Goal: Task Accomplishment & Management: Complete application form

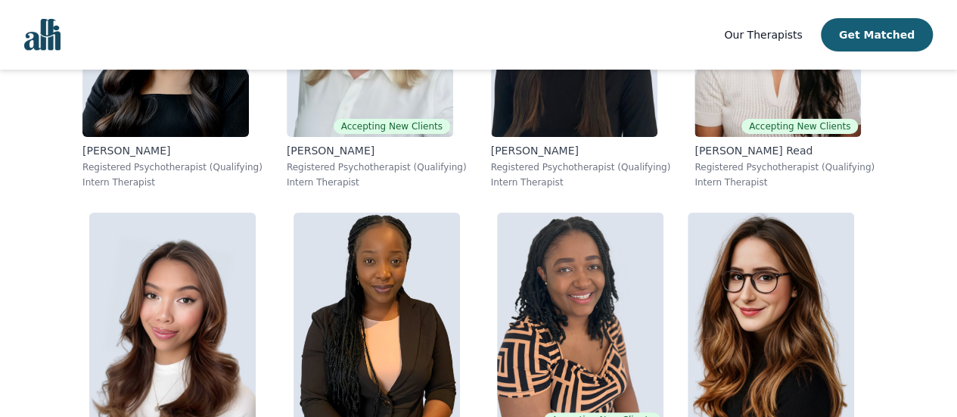
scroll to position [11778, 0]
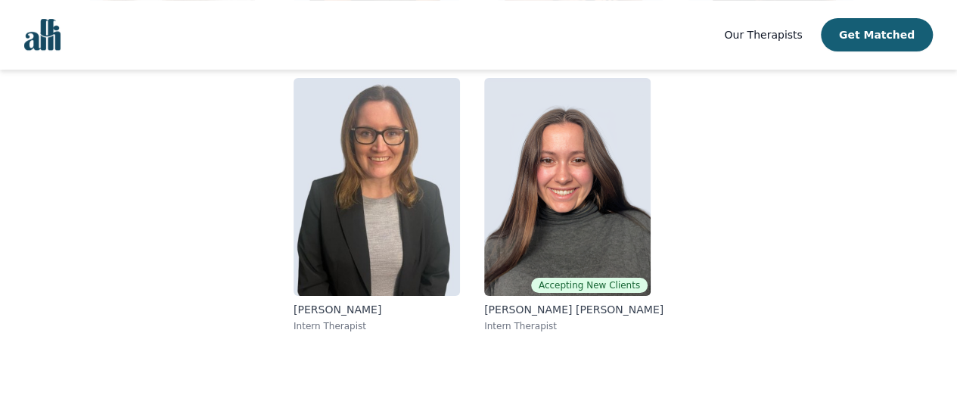
click at [53, 39] on img "Global" at bounding box center [42, 35] width 36 height 32
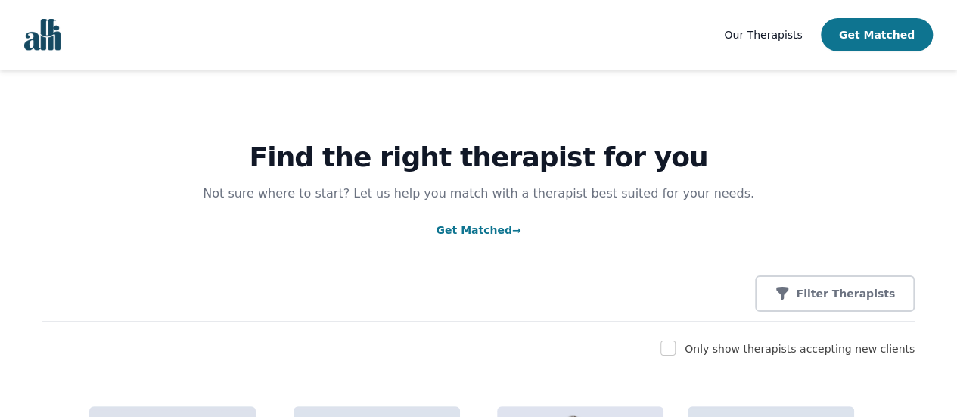
click at [881, 38] on button "Get Matched" at bounding box center [877, 34] width 112 height 33
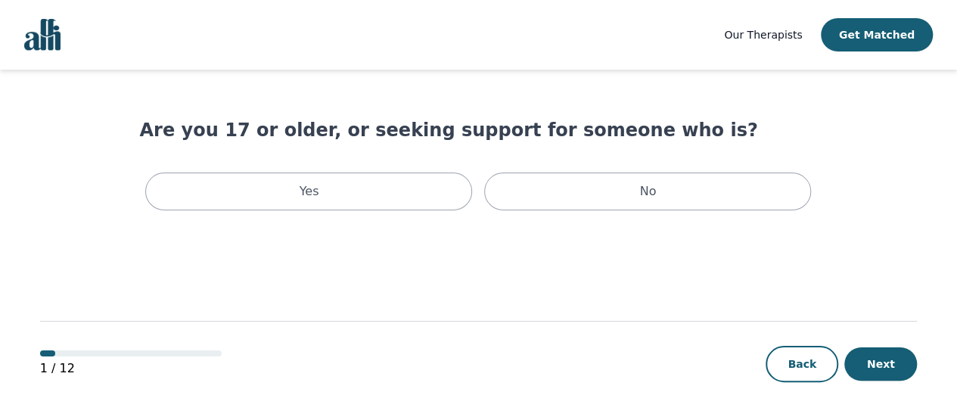
scroll to position [2, 0]
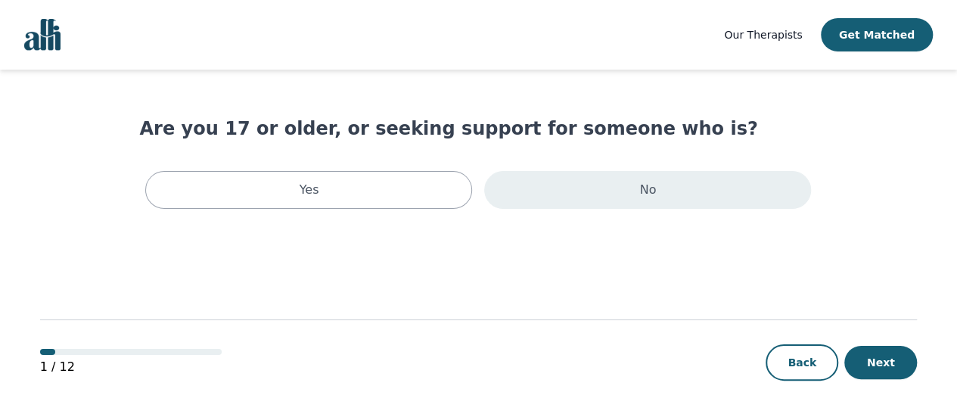
click at [571, 197] on div "No" at bounding box center [647, 190] width 327 height 38
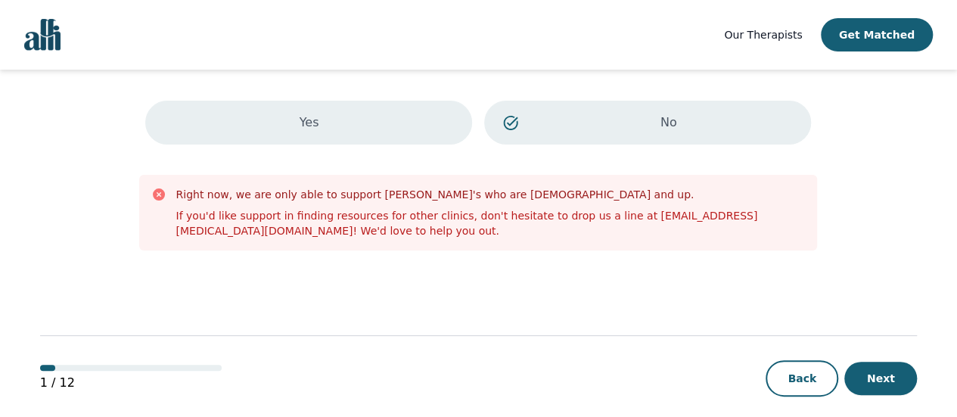
click at [388, 132] on div "Yes" at bounding box center [308, 123] width 327 height 44
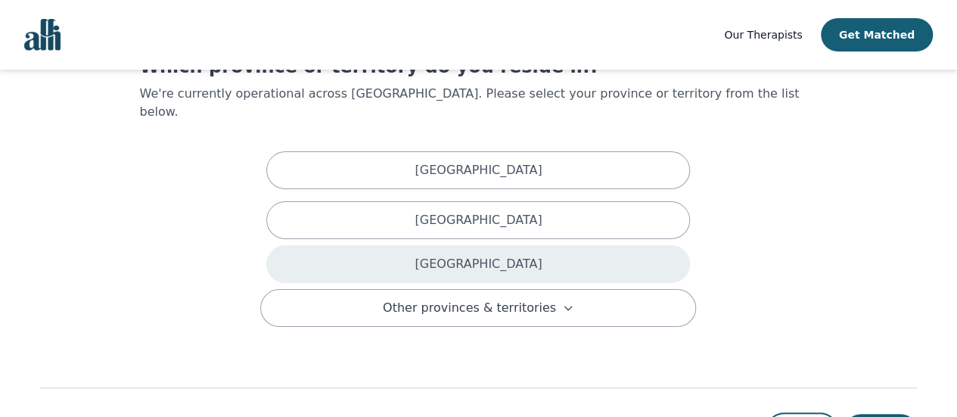
scroll to position [111, 0]
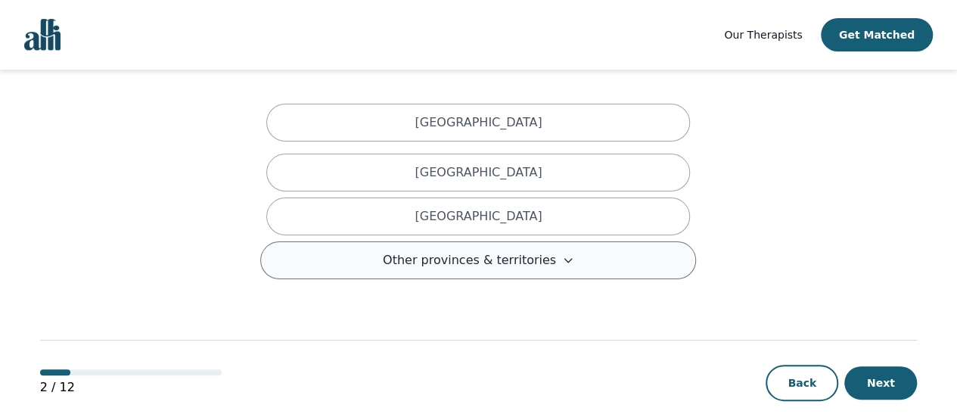
click at [536, 251] on span "Other provinces & territories" at bounding box center [469, 260] width 173 height 18
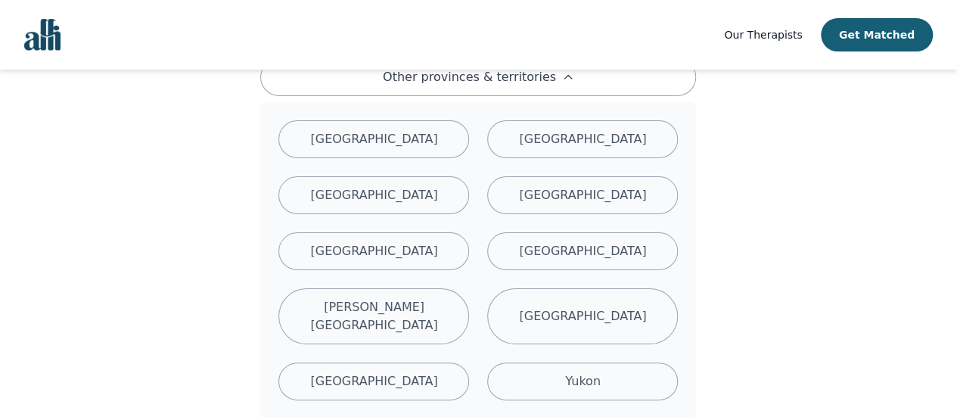
scroll to position [338, 0]
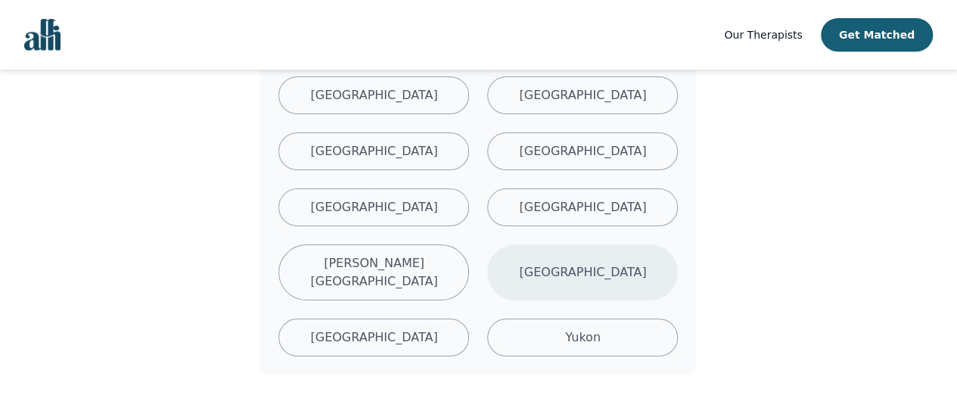
click at [579, 263] on p "[GEOGRAPHIC_DATA]" at bounding box center [582, 272] width 127 height 18
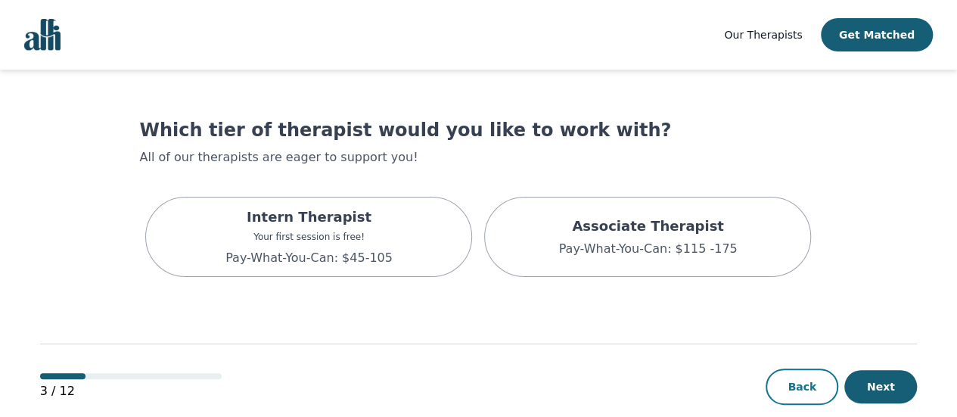
click at [819, 392] on button "Back" at bounding box center [802, 386] width 73 height 36
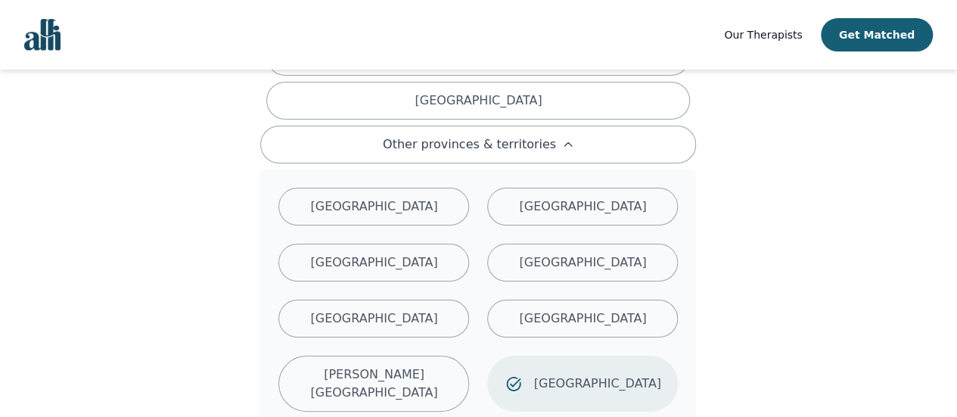
scroll to position [419, 0]
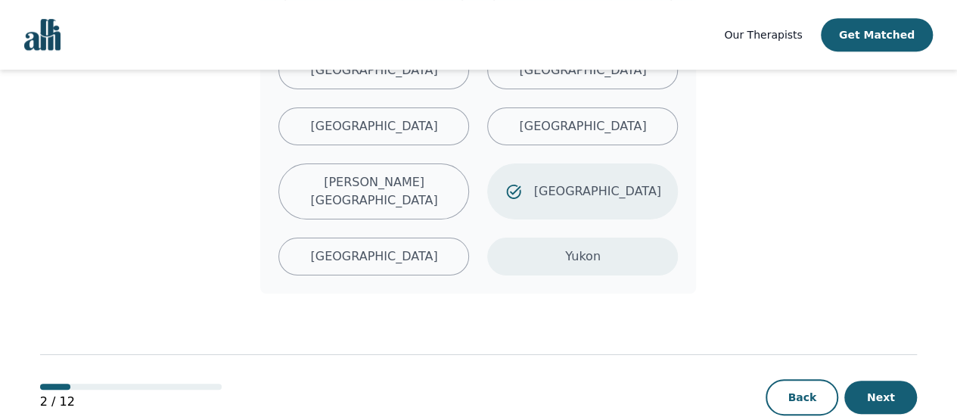
click at [580, 238] on div "Yukon" at bounding box center [582, 257] width 191 height 38
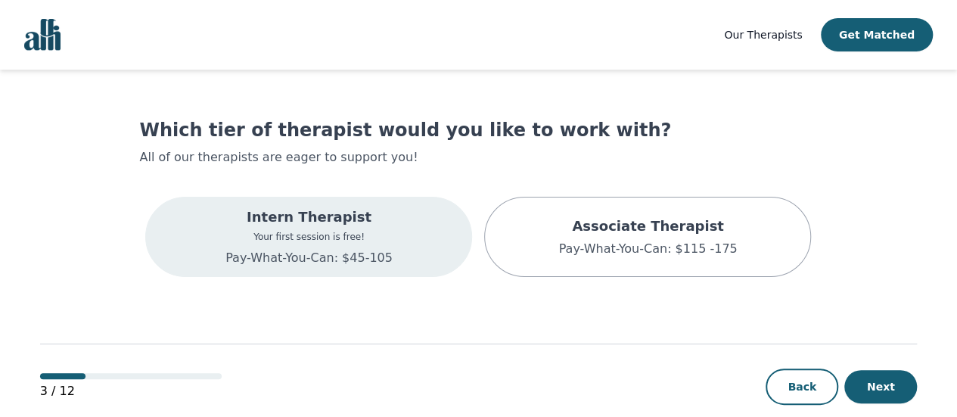
click at [299, 237] on p "Your first session is free!" at bounding box center [308, 237] width 167 height 12
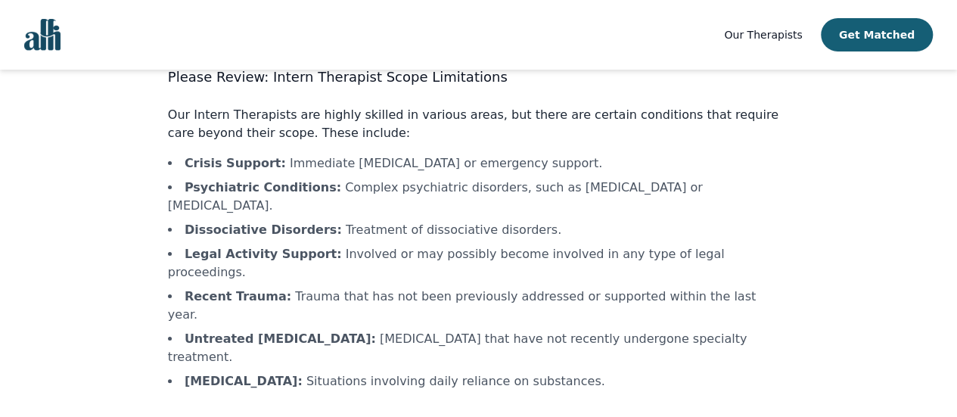
scroll to position [103, 0]
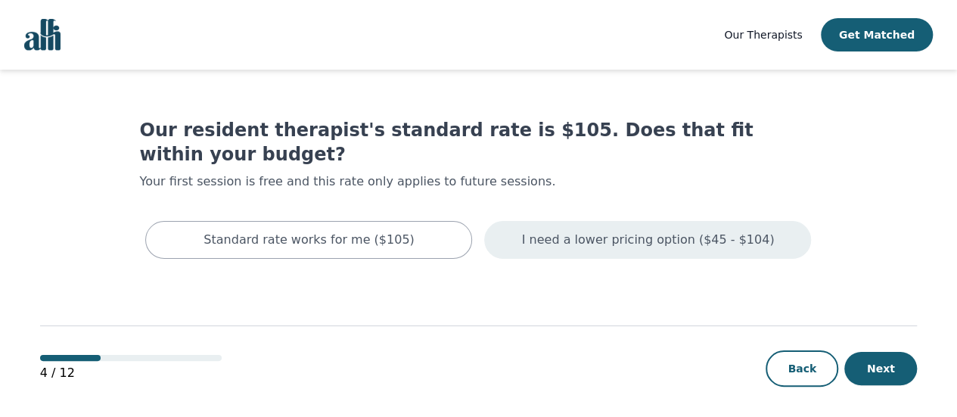
click at [560, 231] on p "I need a lower pricing option ($45 - $104)" at bounding box center [648, 240] width 253 height 18
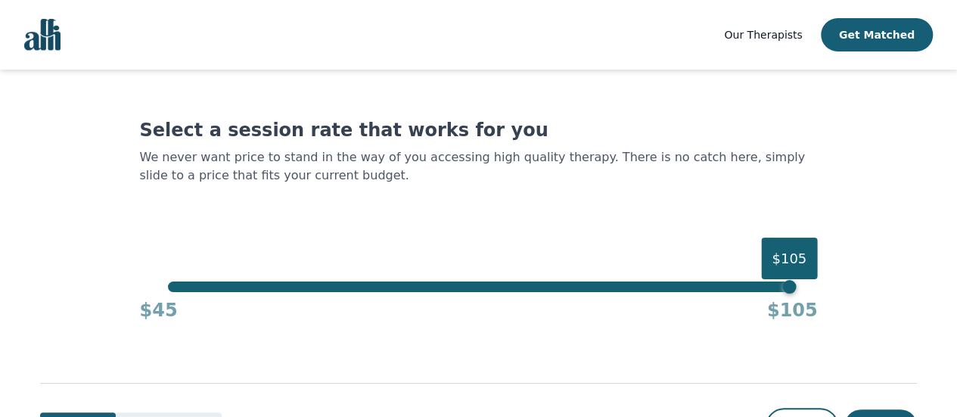
click at [185, 290] on div "$105" at bounding box center [478, 286] width 621 height 11
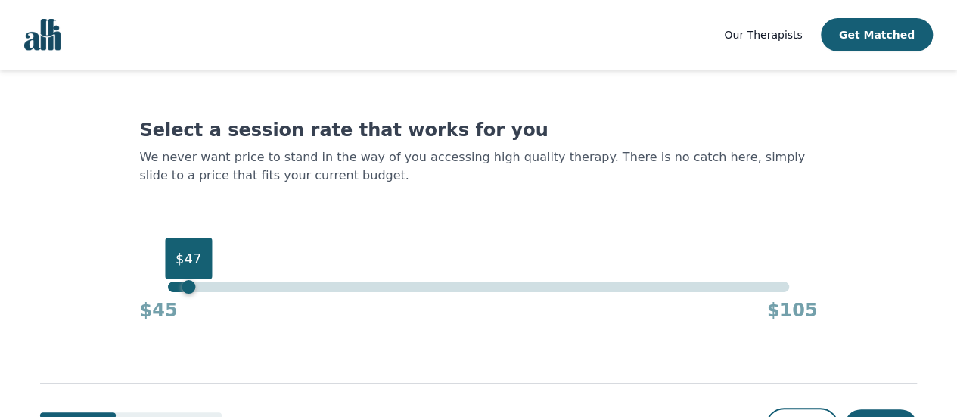
click at [247, 288] on div "$47" at bounding box center [478, 286] width 621 height 11
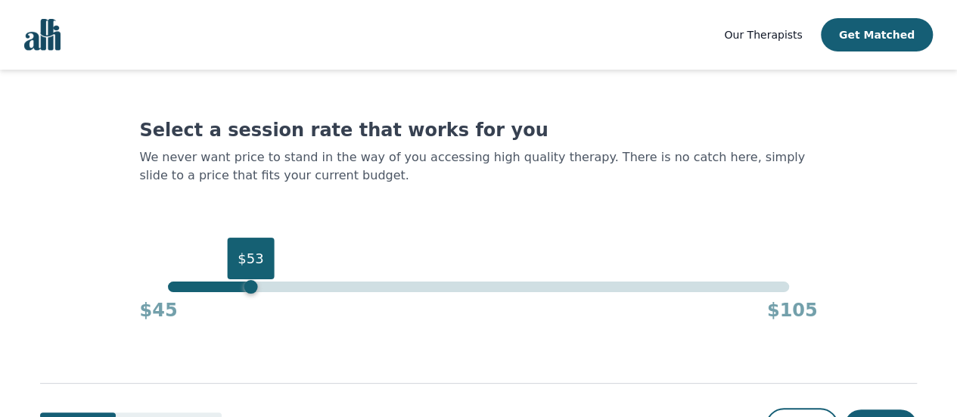
drag, startPoint x: 327, startPoint y: 296, endPoint x: 456, endPoint y: 297, distance: 128.6
click at [437, 299] on div "$45 $105" at bounding box center [478, 307] width 678 height 30
drag, startPoint x: 672, startPoint y: 292, endPoint x: 737, endPoint y: 288, distance: 65.2
click at [735, 289] on div "$53 $45 $105" at bounding box center [478, 301] width 678 height 41
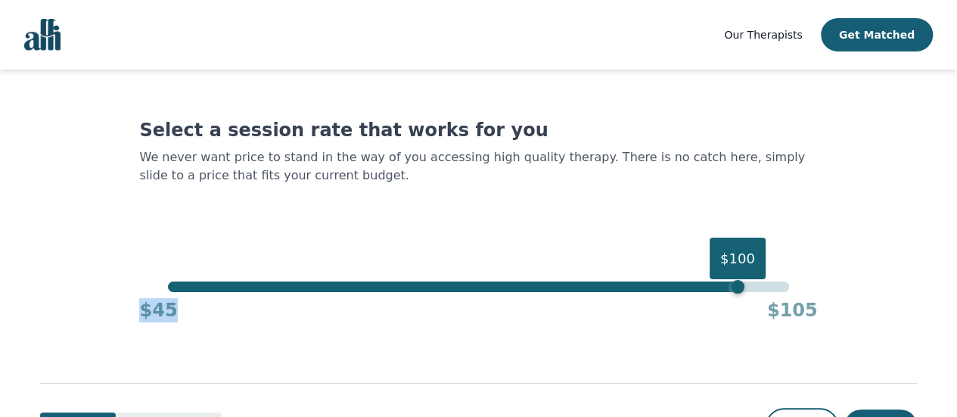
click at [737, 288] on div "$100" at bounding box center [478, 286] width 621 height 11
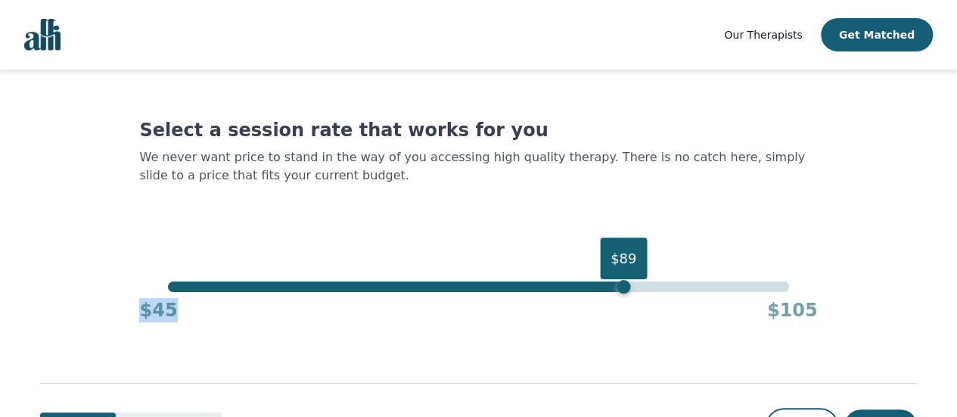
click at [621, 283] on div "$89" at bounding box center [478, 286] width 621 height 11
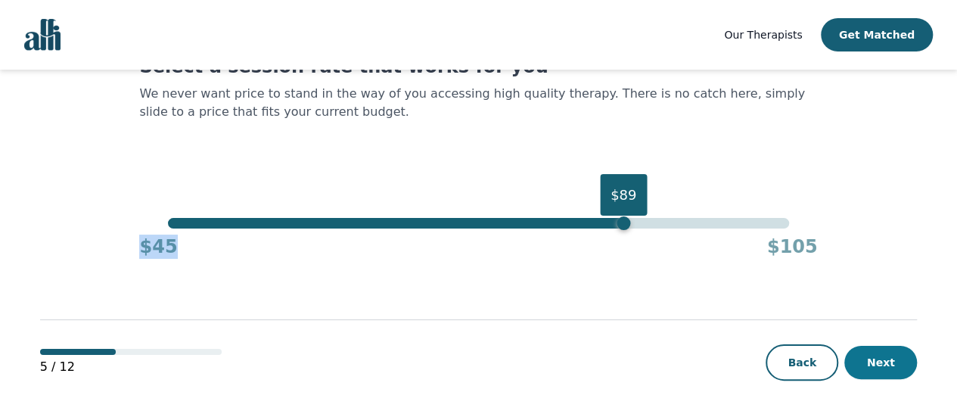
click at [897, 370] on button "Next" at bounding box center [880, 362] width 73 height 33
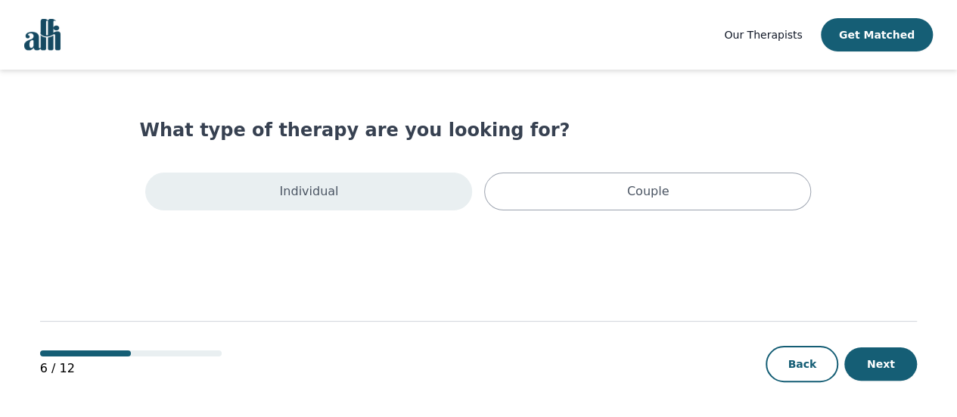
click at [374, 196] on div "Individual" at bounding box center [308, 192] width 327 height 38
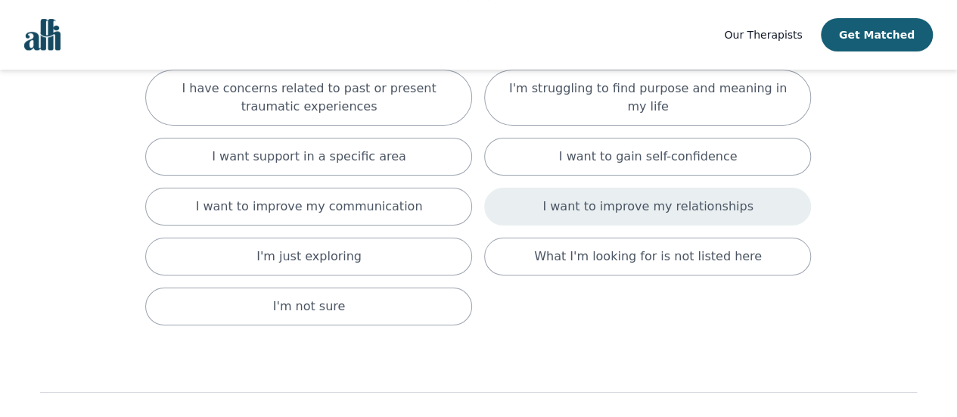
click at [601, 219] on div "I want to improve my relationships" at bounding box center [647, 207] width 327 height 38
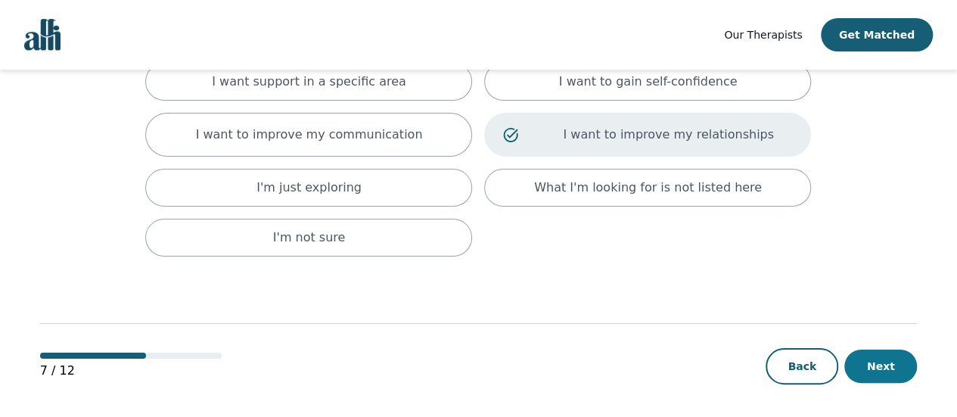
click at [906, 362] on button "Next" at bounding box center [880, 366] width 73 height 33
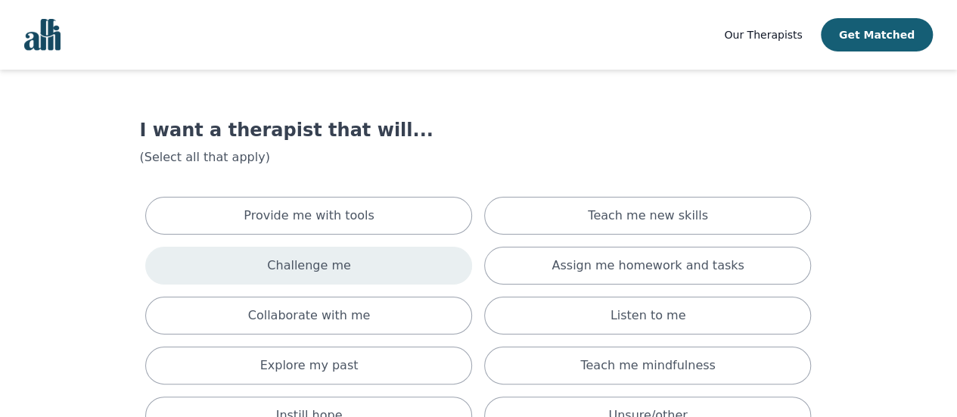
click at [307, 278] on div "Challenge me" at bounding box center [308, 266] width 327 height 38
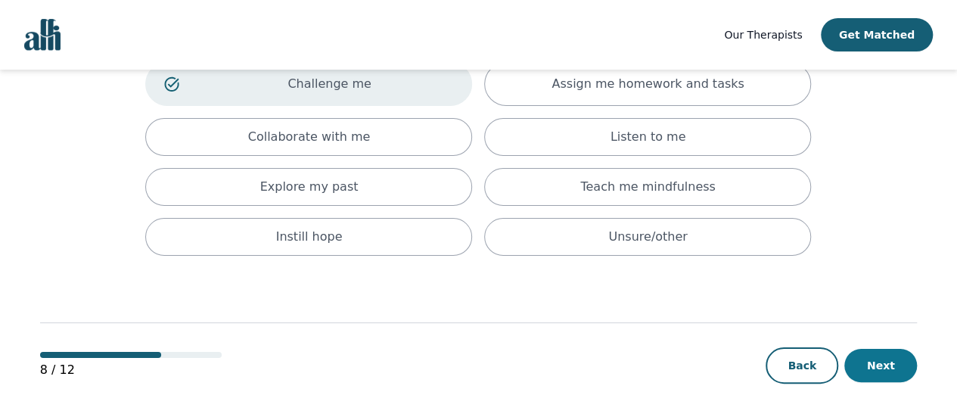
drag, startPoint x: 875, startPoint y: 363, endPoint x: 858, endPoint y: 357, distance: 18.4
click at [876, 362] on button "Next" at bounding box center [880, 365] width 73 height 33
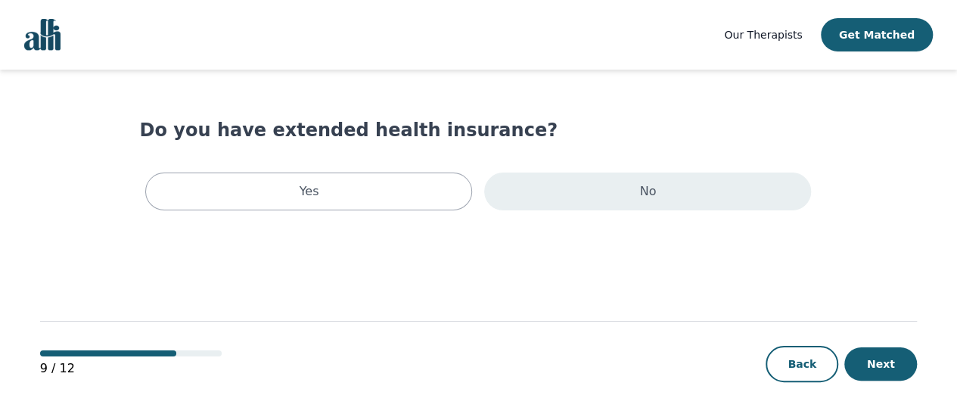
click at [586, 202] on div "No" at bounding box center [647, 192] width 327 height 38
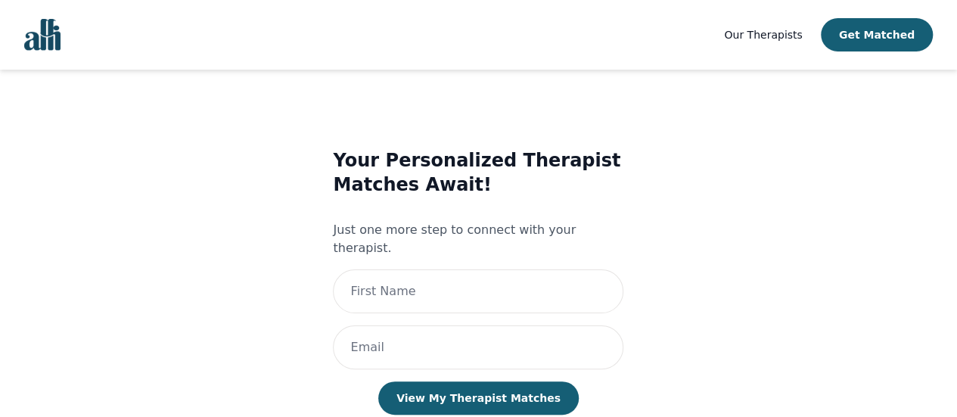
scroll to position [33, 0]
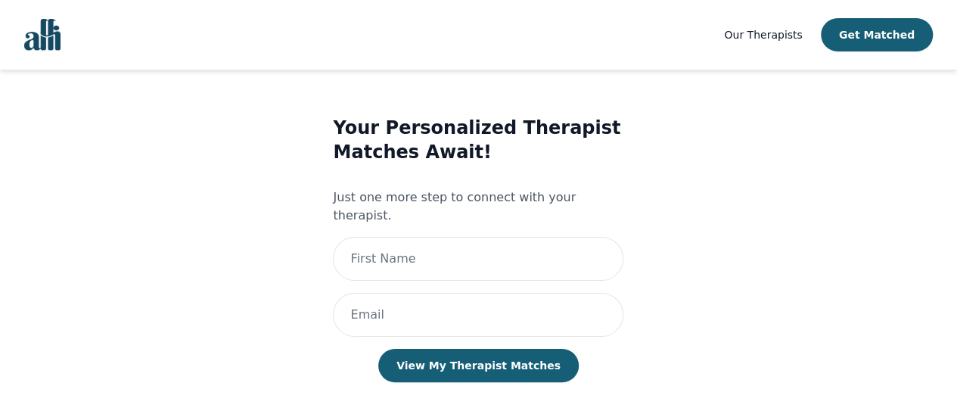
click at [43, 34] on img "Global" at bounding box center [42, 35] width 36 height 32
